Goal: Navigation & Orientation: Find specific page/section

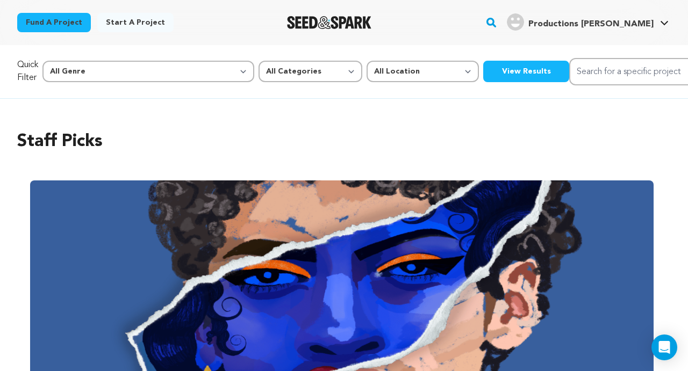
click at [483, 62] on button "View Results" at bounding box center [526, 72] width 86 height 22
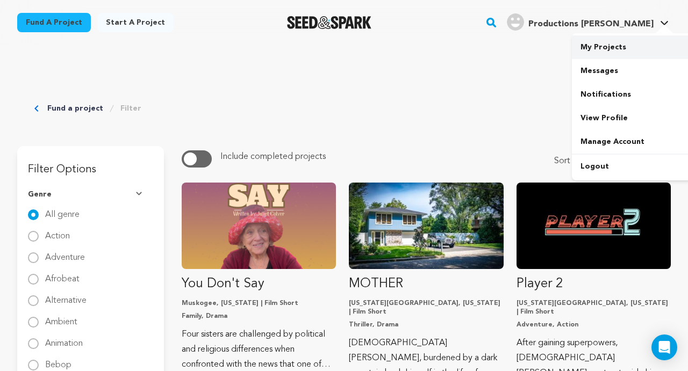
click at [610, 47] on link "My Projects" at bounding box center [632, 47] width 120 height 24
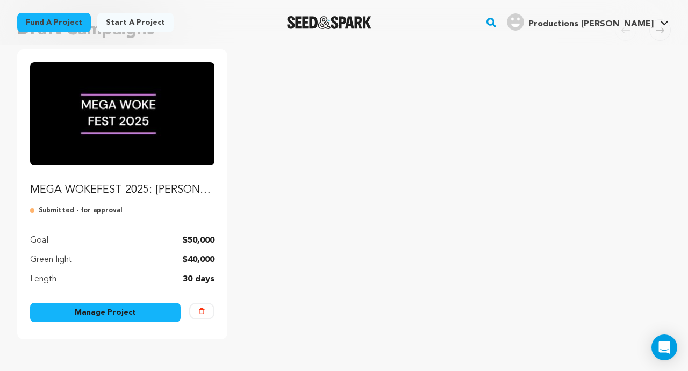
scroll to position [106, 0]
